Goal: Find contact information

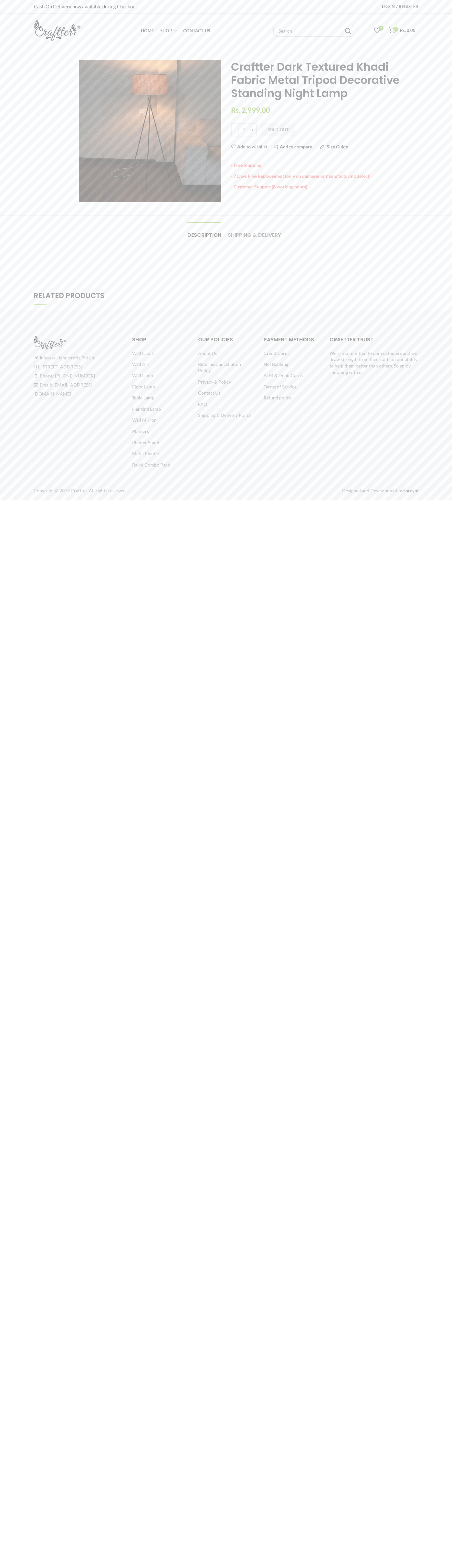
click at [197, 30] on span "Contact Us" at bounding box center [197, 30] width 27 height 5
